Goal: Task Accomplishment & Management: Use online tool/utility

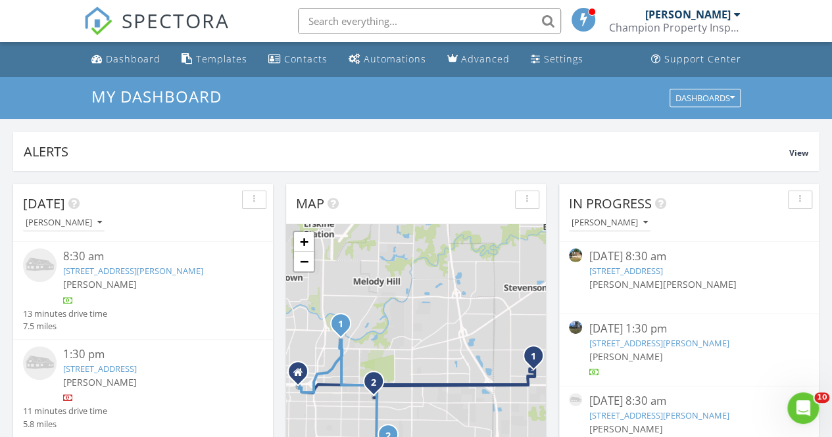
scroll to position [66, 0]
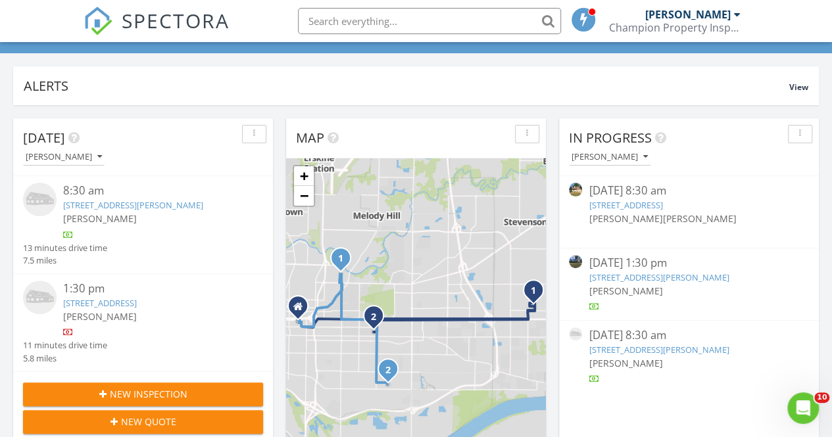
click at [648, 352] on link "9820 Arbor Lake Dr, Newburgh, IN 47630" at bounding box center [659, 350] width 140 height 12
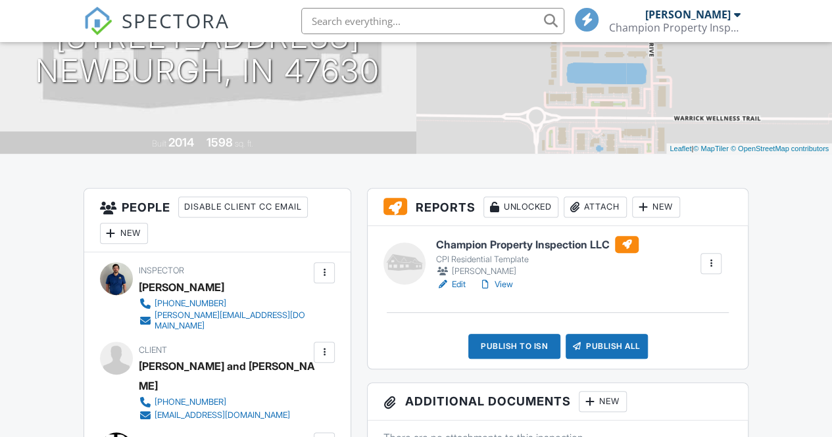
click at [500, 281] on link "View" at bounding box center [496, 284] width 34 height 13
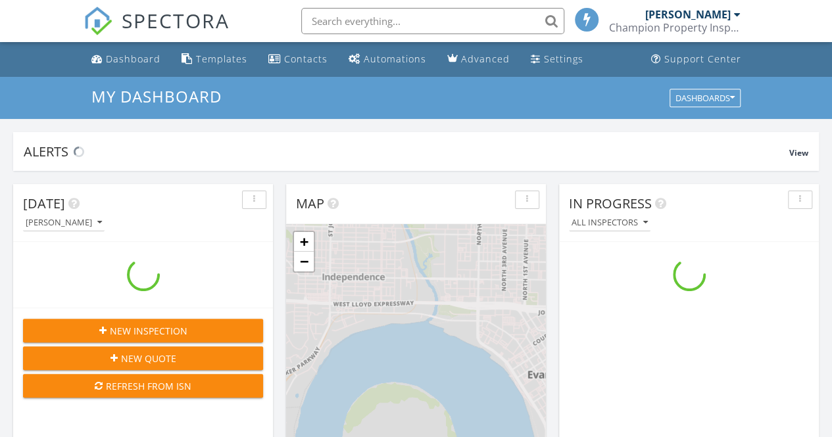
scroll to position [1217, 852]
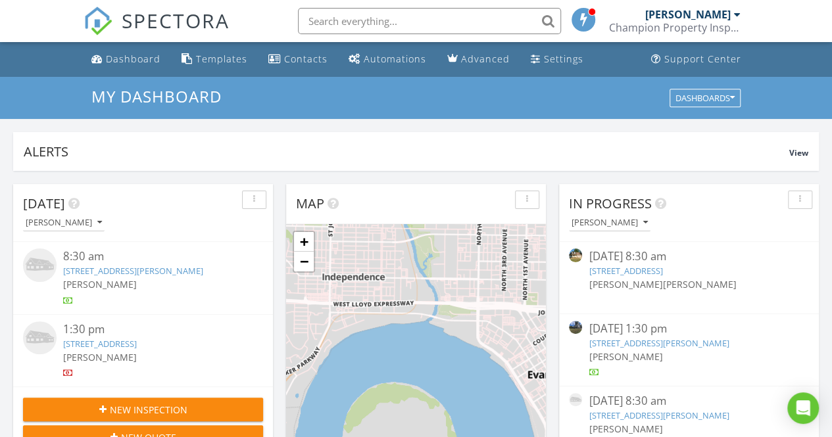
click at [657, 340] on link "[STREET_ADDRESS][PERSON_NAME]" at bounding box center [659, 343] width 140 height 12
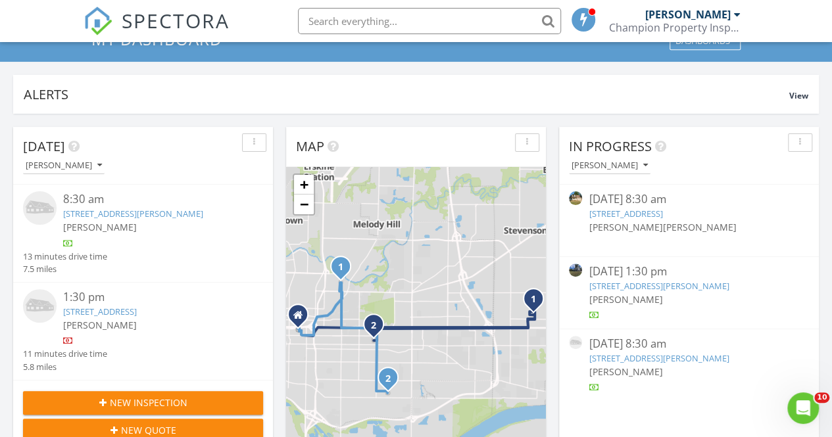
scroll to position [132, 0]
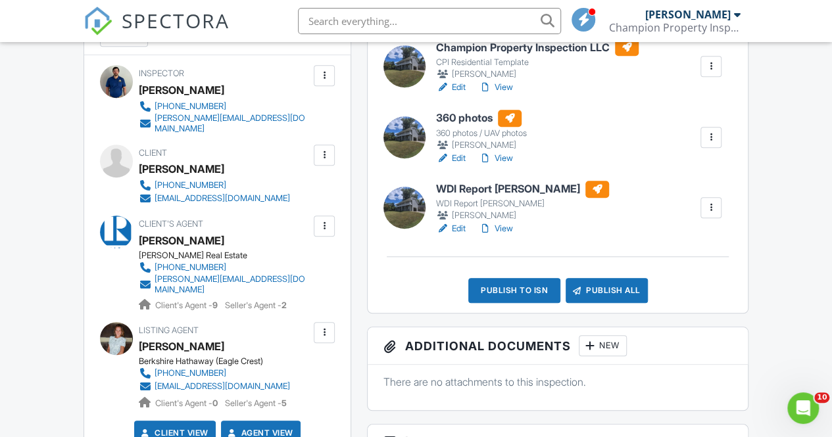
click at [491, 228] on div at bounding box center [485, 228] width 13 height 13
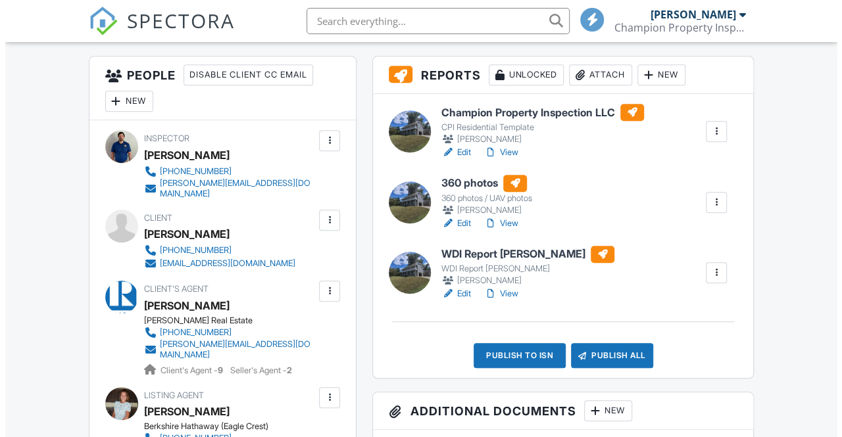
scroll to position [329, 0]
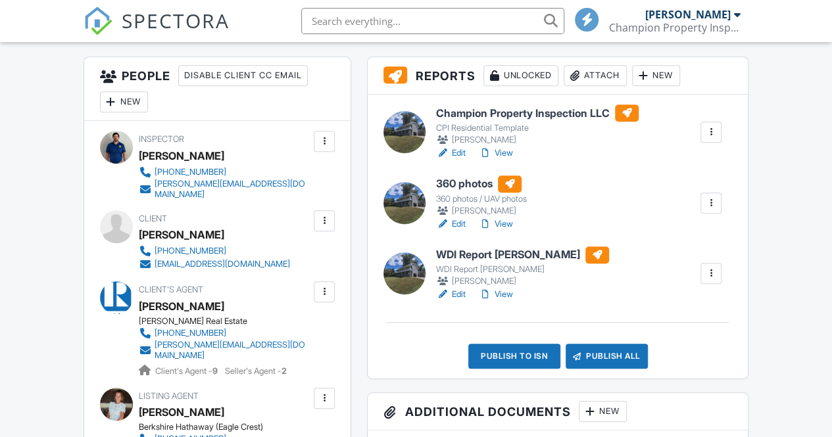
click at [535, 359] on div "Publish to ISN" at bounding box center [514, 356] width 92 height 25
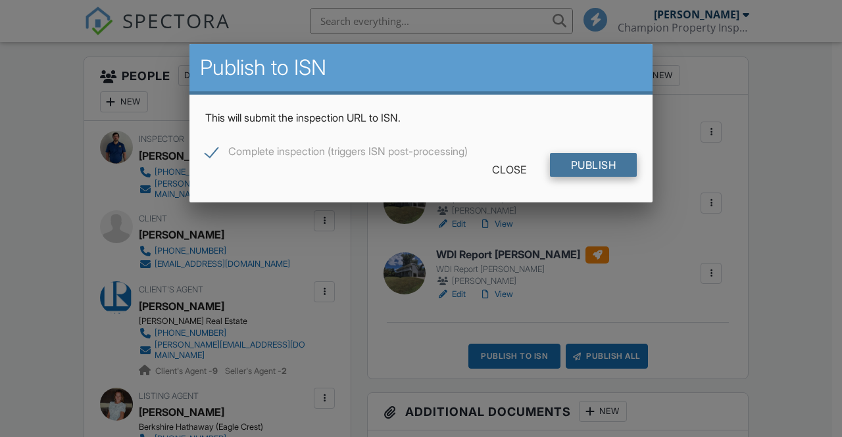
scroll to position [0, 0]
click at [584, 165] on input "Publish" at bounding box center [593, 165] width 87 height 24
